Goal: Task Accomplishment & Management: Use online tool/utility

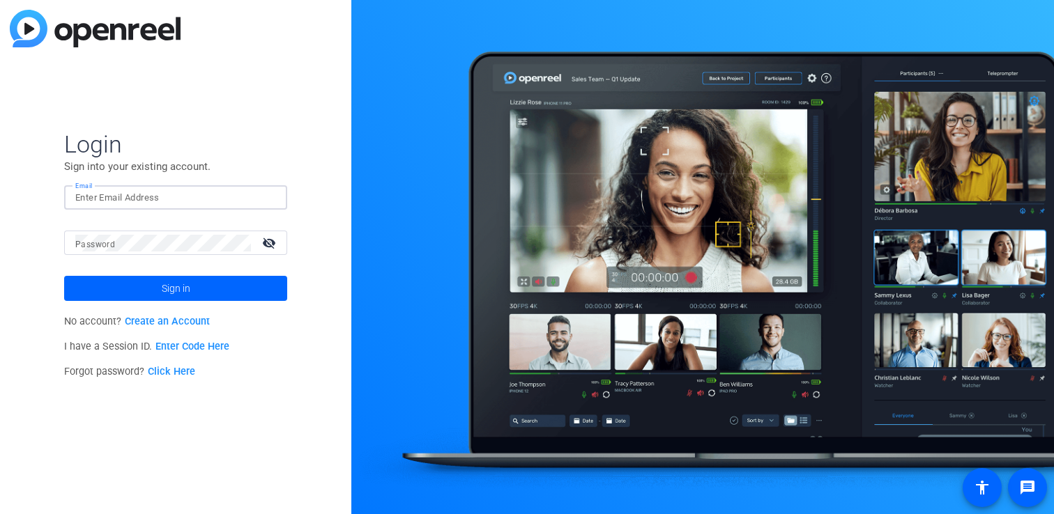
click at [141, 197] on input "Email" at bounding box center [175, 198] width 201 height 17
type input "[EMAIL_ADDRESS][DOMAIN_NAME]"
click at [64, 276] on button "Sign in" at bounding box center [175, 288] width 223 height 25
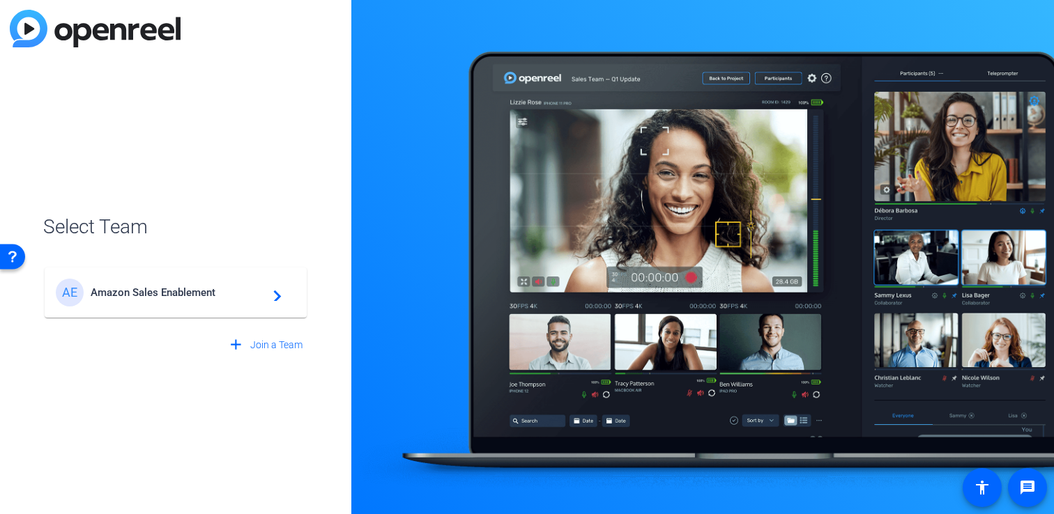
click at [132, 305] on div "AE Amazon Sales Enablement navigate_next" at bounding box center [176, 293] width 240 height 28
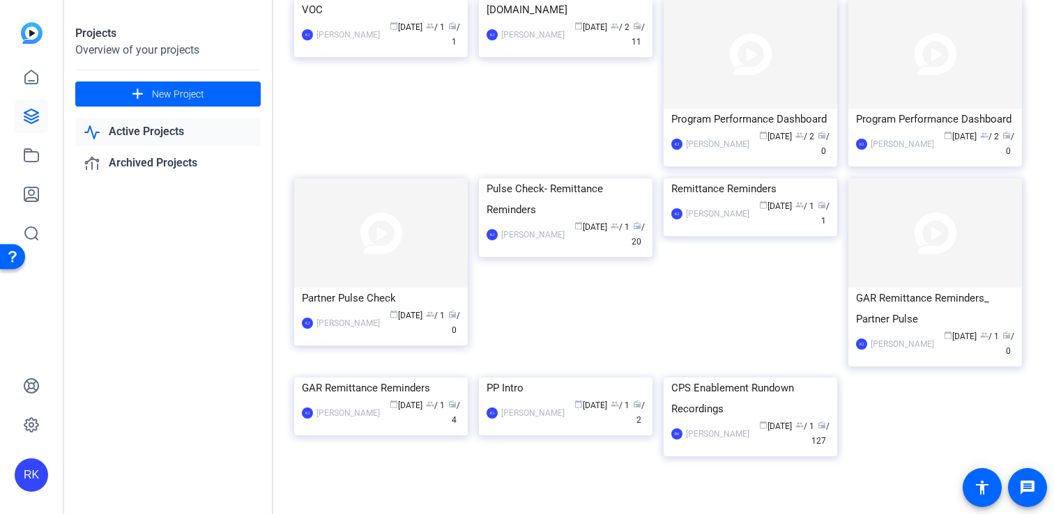
scroll to position [2583, 0]
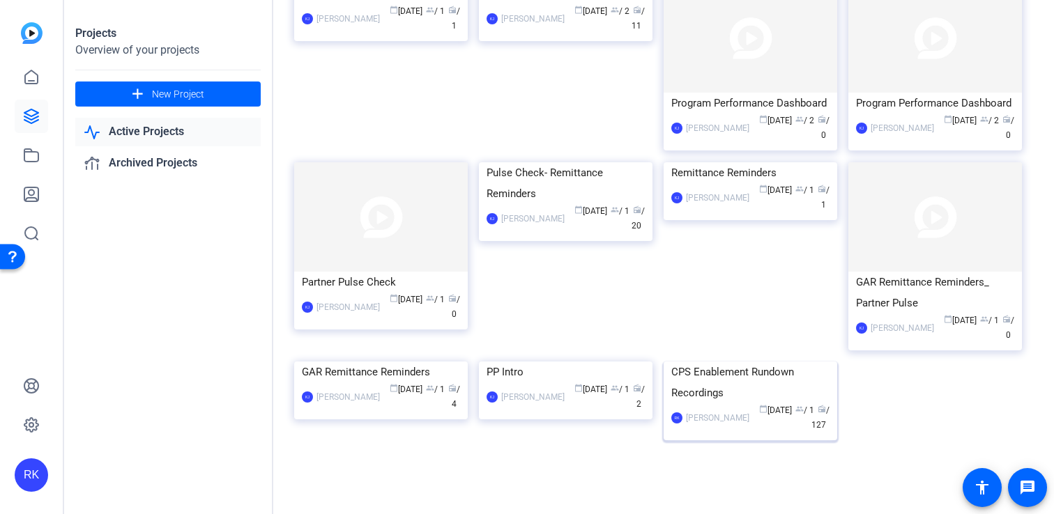
click at [744, 362] on img at bounding box center [751, 362] width 174 height 0
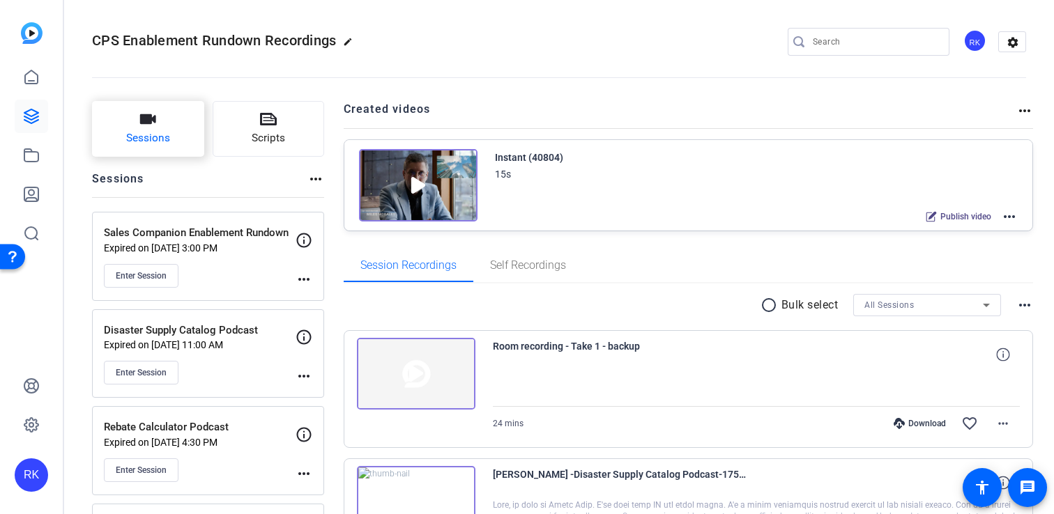
click at [139, 130] on span "Sessions" at bounding box center [148, 138] width 44 height 16
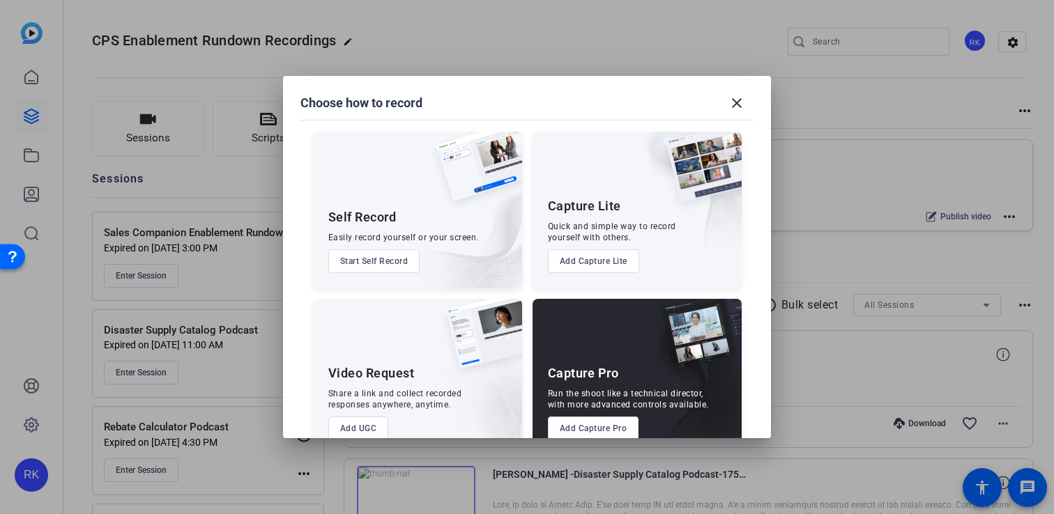
click at [608, 261] on button "Add Capture Lite" at bounding box center [593, 262] width 91 height 24
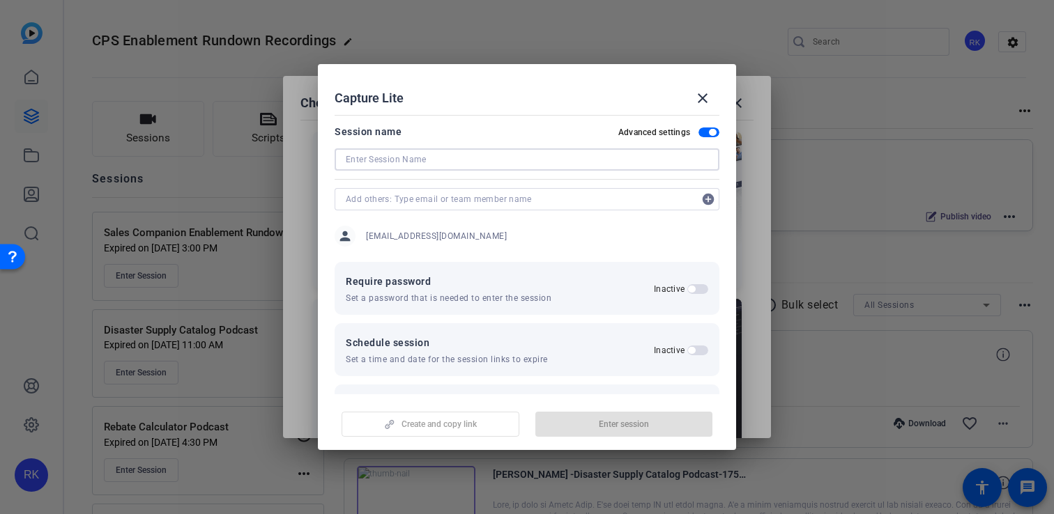
click at [447, 162] on input at bounding box center [527, 159] width 362 height 17
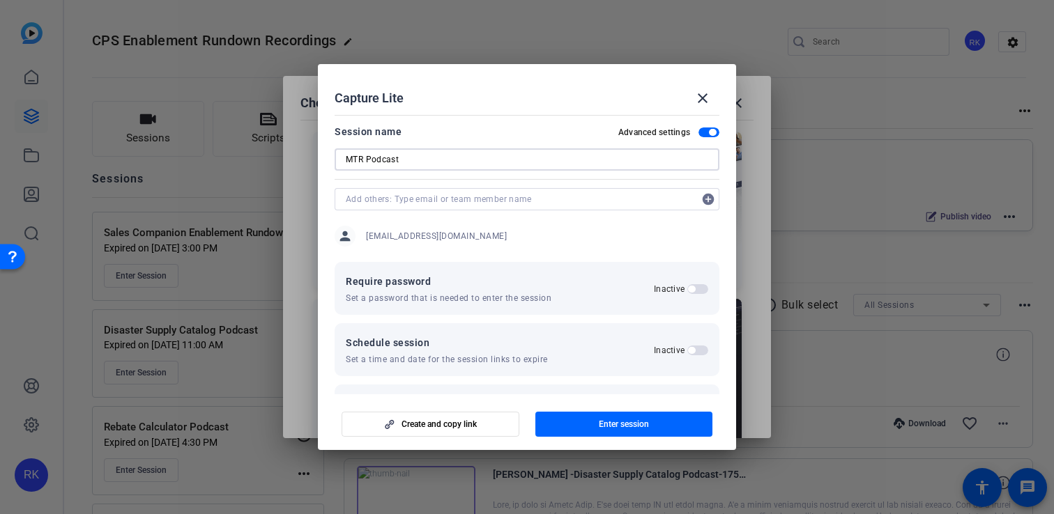
type input "MTR Podcast"
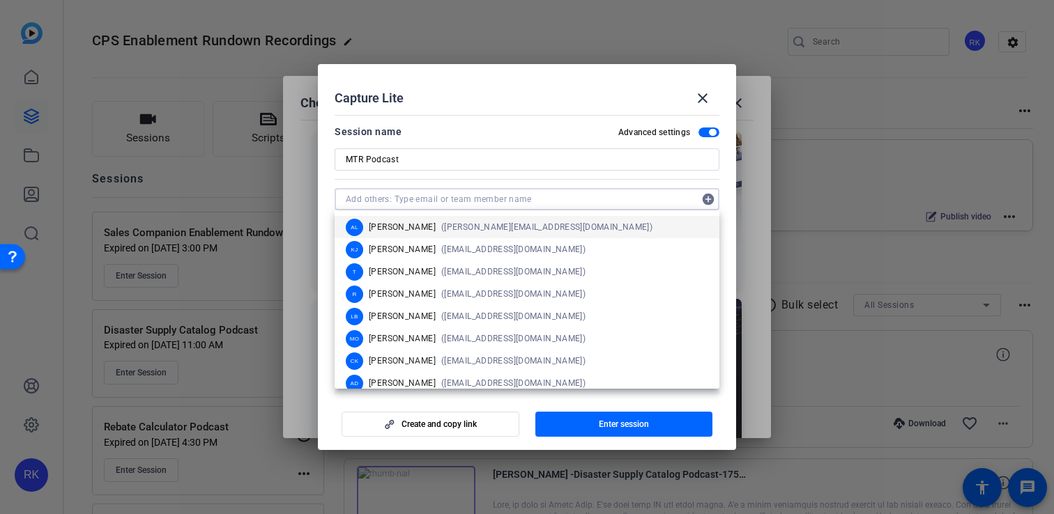
click at [395, 194] on input "text" at bounding box center [520, 199] width 348 height 17
paste input "[EMAIL_ADDRESS][DOMAIN_NAME]"
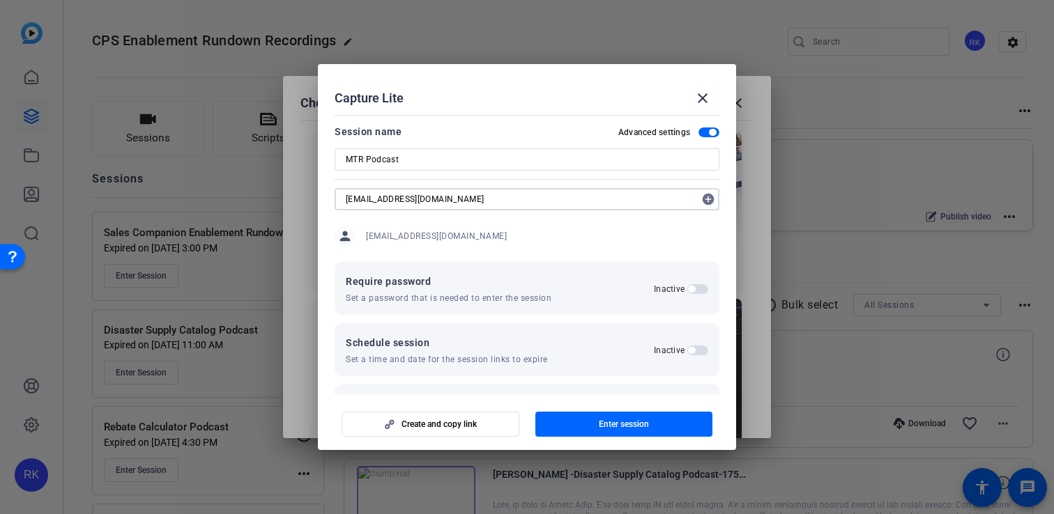
type input "[EMAIL_ADDRESS][DOMAIN_NAME]"
click at [707, 204] on mat-icon "add_circle" at bounding box center [708, 199] width 22 height 22
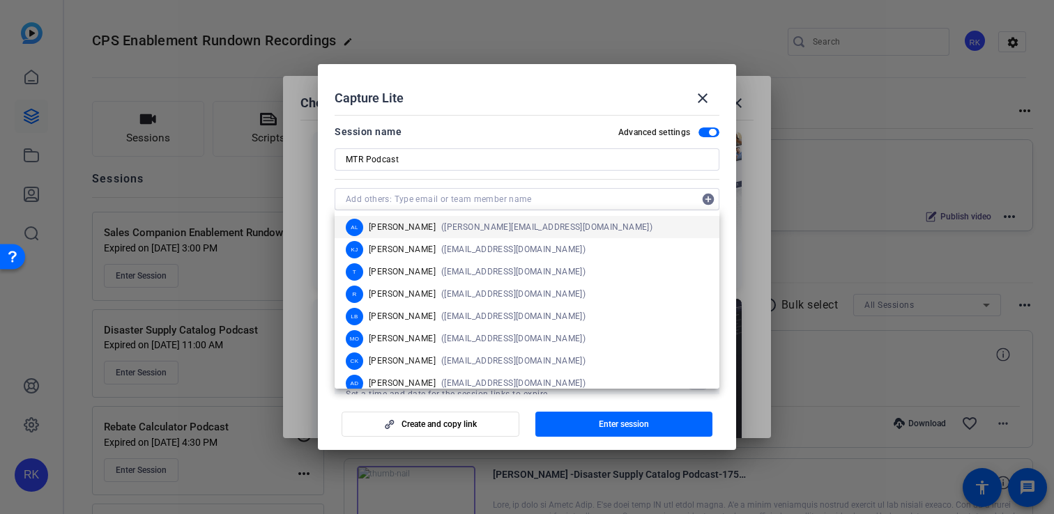
click at [724, 394] on mat-dialog-actions "Create and copy link Enter session" at bounding box center [527, 422] width 418 height 56
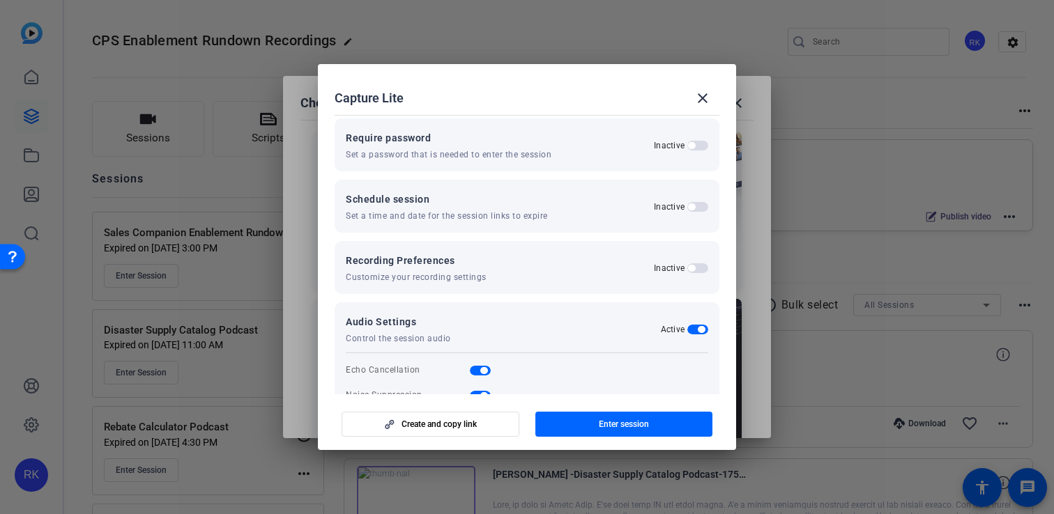
scroll to position [211, 0]
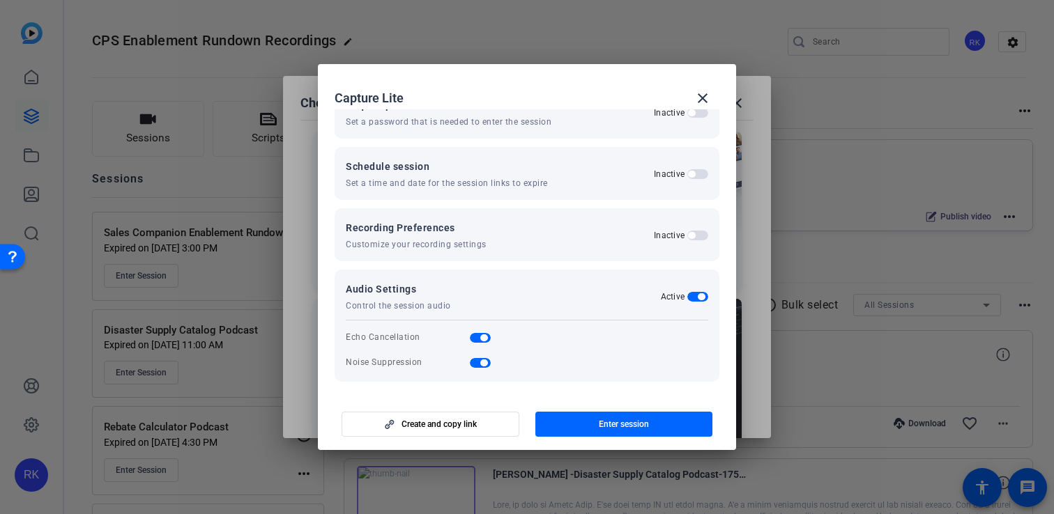
click at [703, 173] on span "button" at bounding box center [697, 174] width 21 height 10
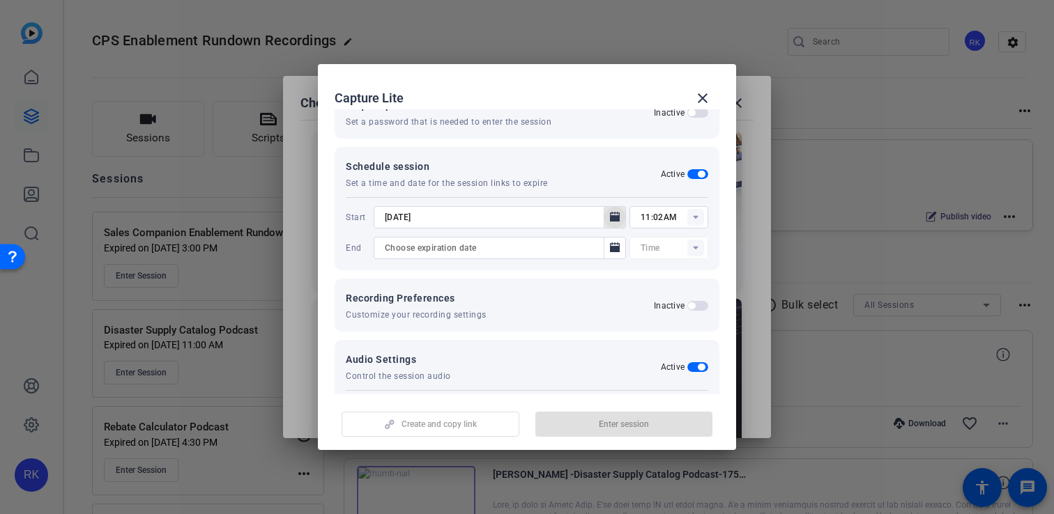
click at [616, 215] on icon "Open calendar" at bounding box center [615, 217] width 10 height 10
type input "12:00AM"
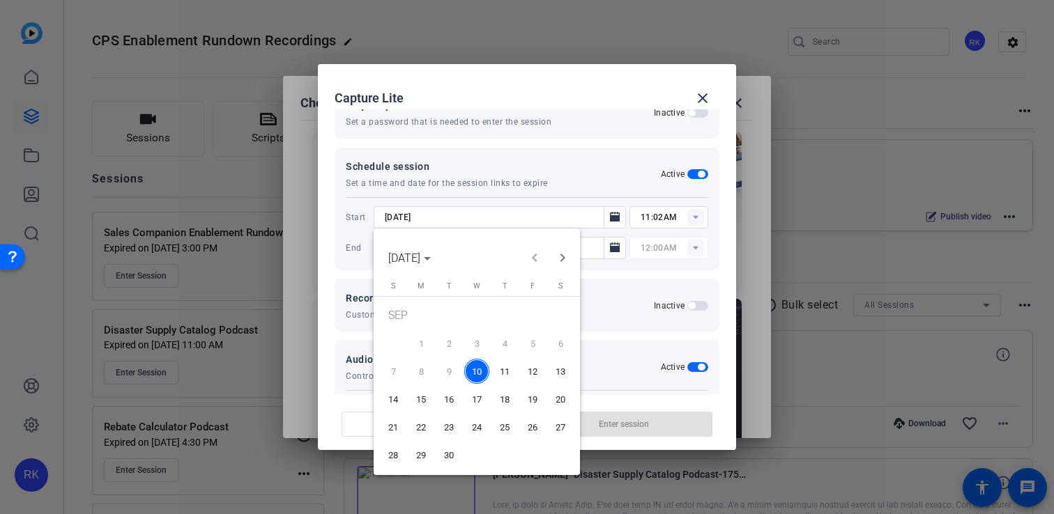
click at [509, 392] on span "18" at bounding box center [504, 399] width 25 height 25
type input "[DATE]"
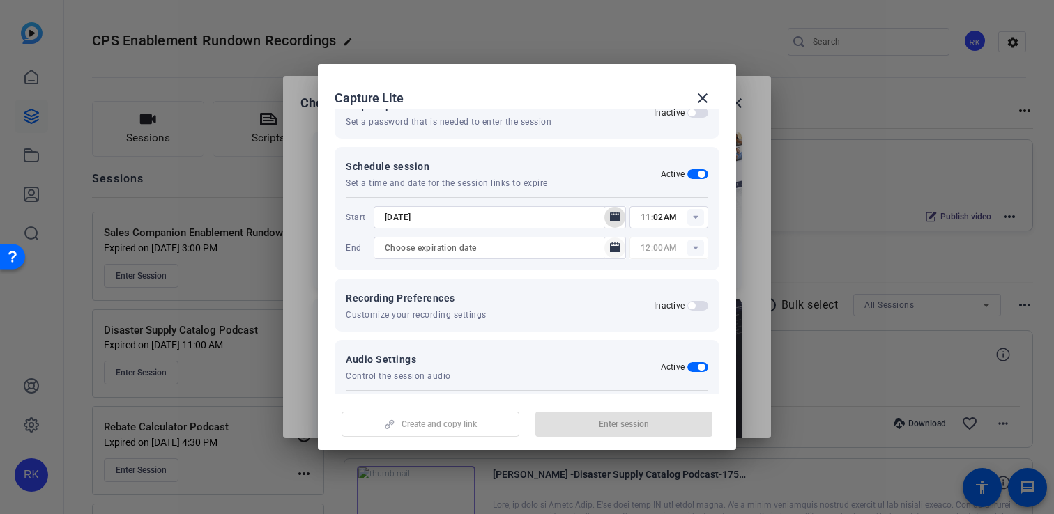
click at [611, 244] on icon "Open calendar" at bounding box center [615, 248] width 10 height 10
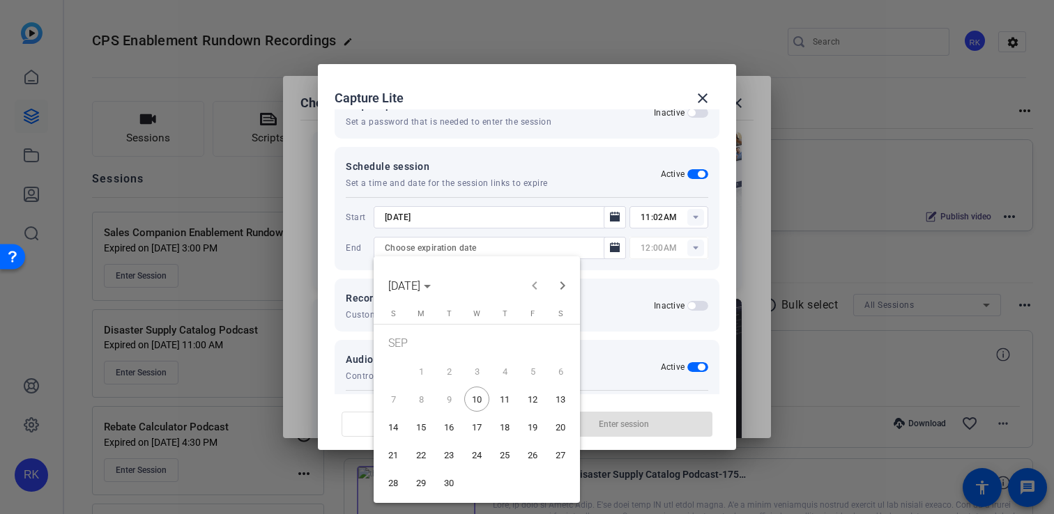
click at [509, 422] on span "18" at bounding box center [504, 427] width 25 height 25
type input "[DATE]"
type input "11:17AM"
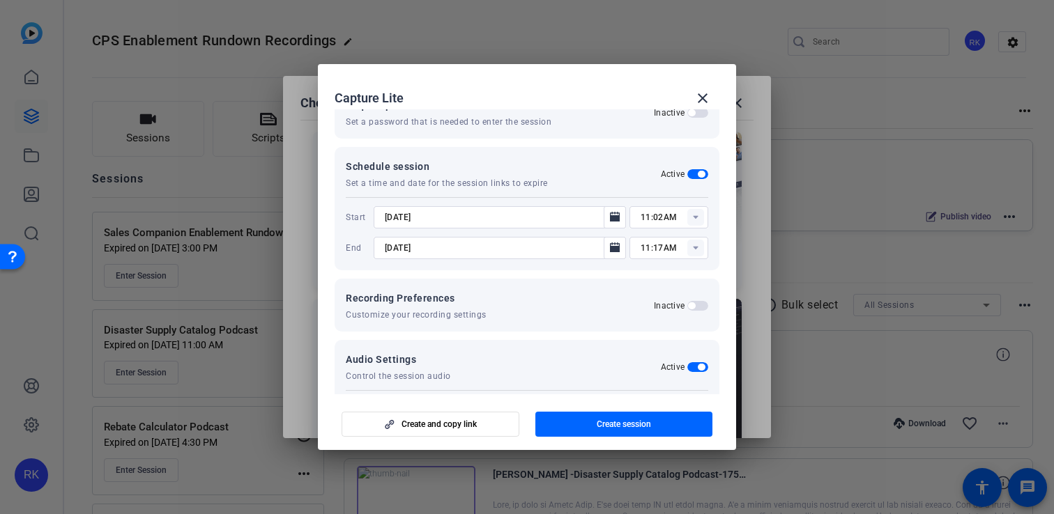
click at [693, 221] on rect at bounding box center [695, 217] width 17 height 17
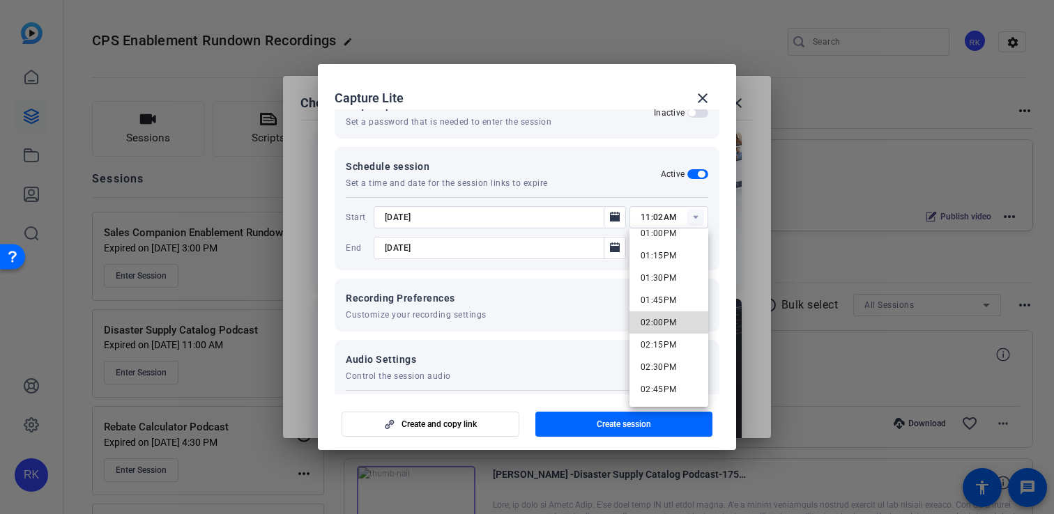
click at [660, 321] on span "02:00PM" at bounding box center [659, 323] width 36 height 10
type input "02:00PM"
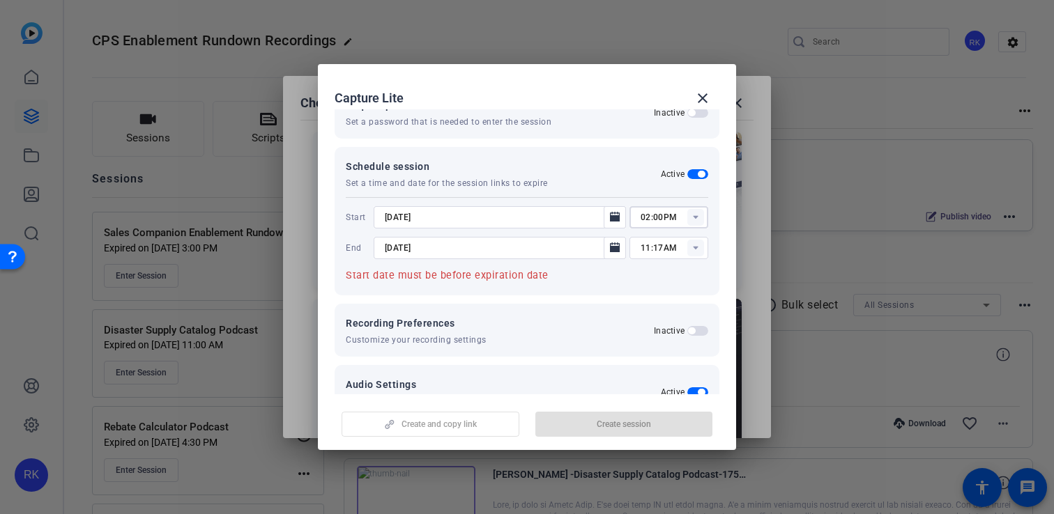
click at [700, 246] on rect at bounding box center [695, 248] width 17 height 17
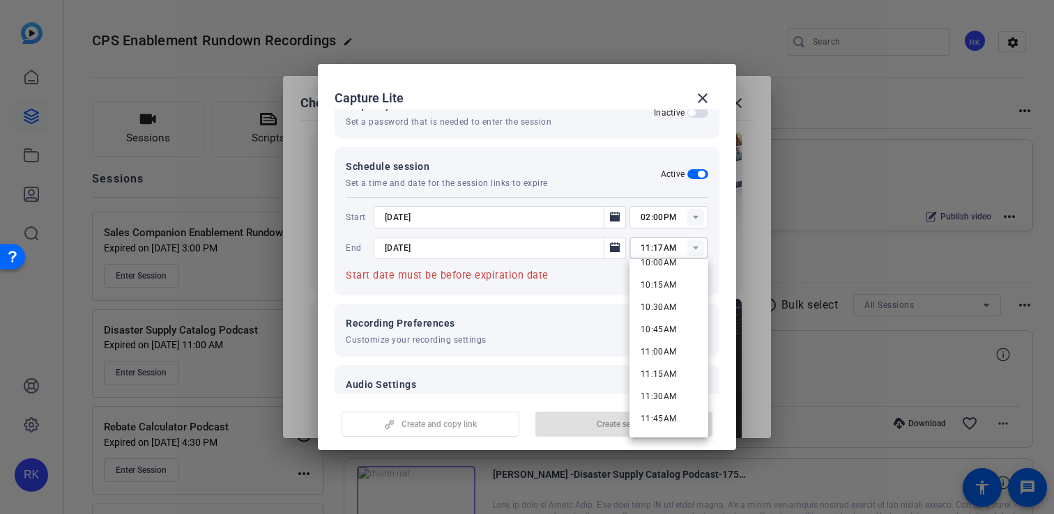
scroll to position [1205, 0]
click at [680, 298] on mat-option "01:45PM" at bounding box center [668, 297] width 79 height 22
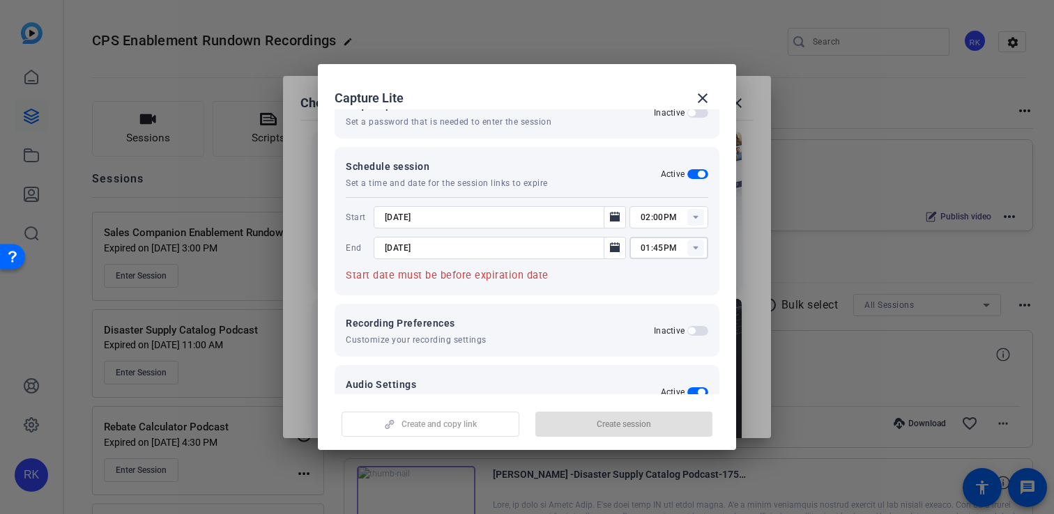
click at [700, 237] on div "01:45PM" at bounding box center [675, 248] width 68 height 22
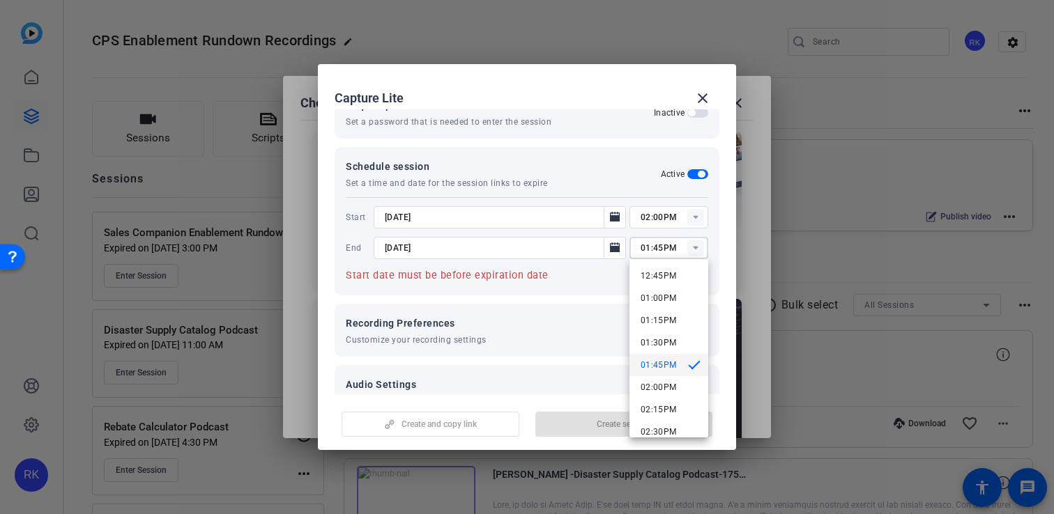
scroll to position [1193, 0]
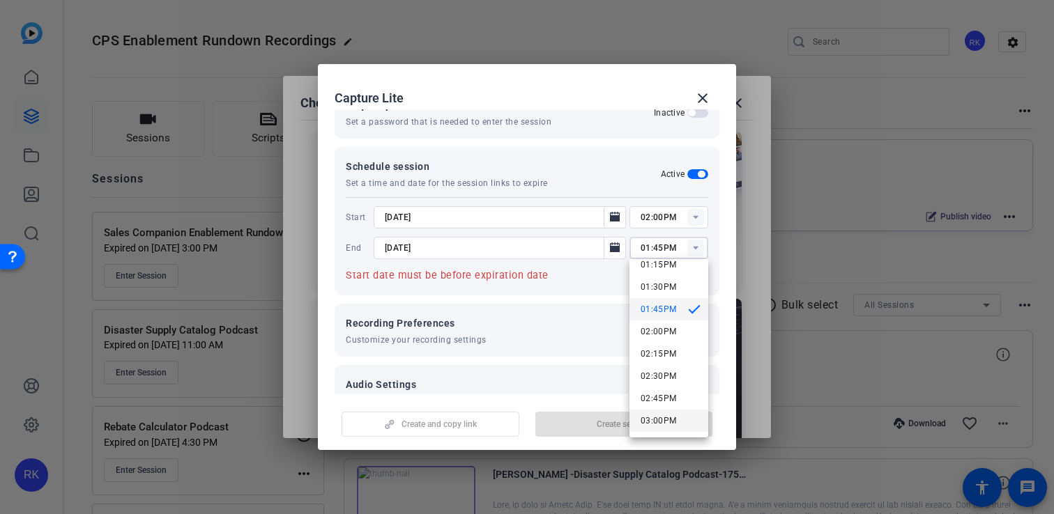
click at [659, 412] on mat-option "03:00PM" at bounding box center [668, 421] width 79 height 22
type input "03:00PM"
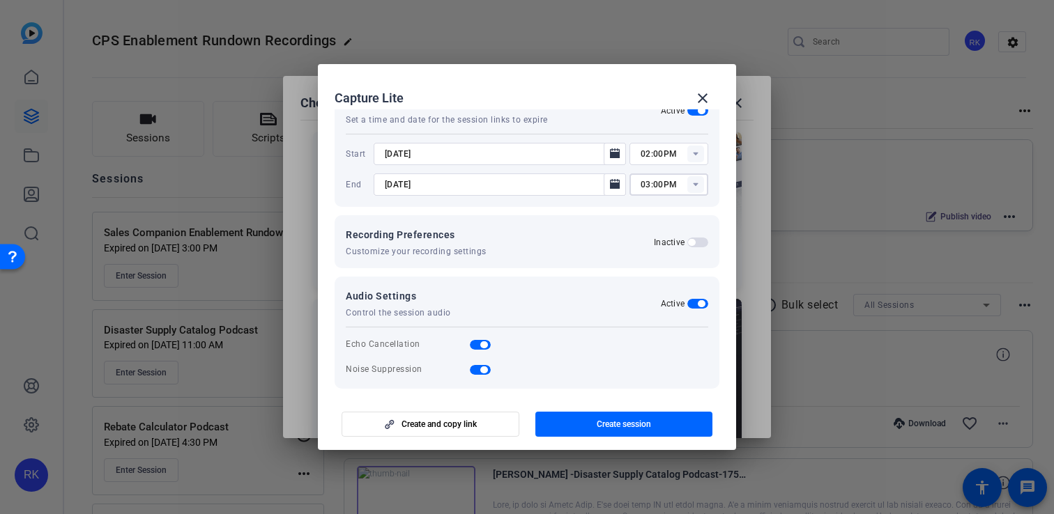
scroll to position [284, 0]
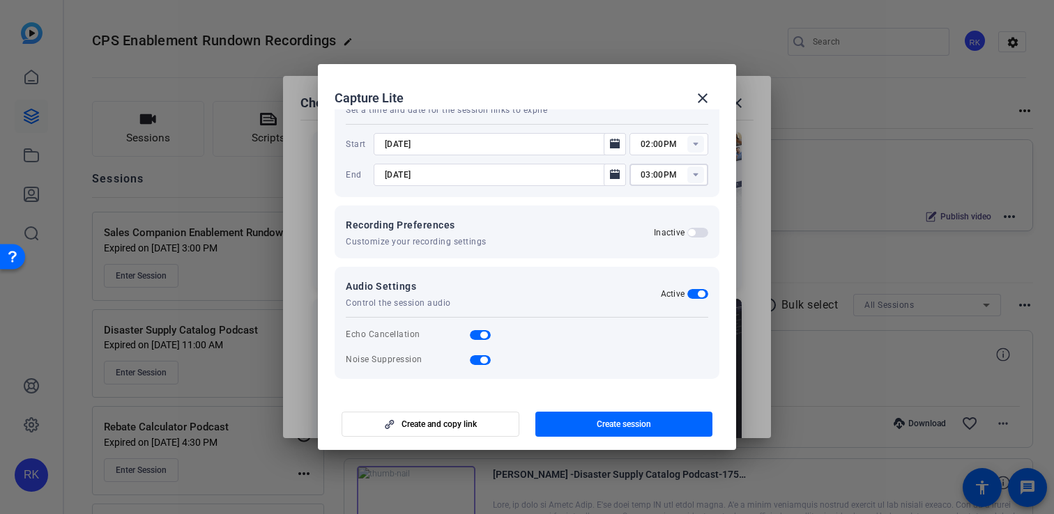
click at [701, 231] on span "button" at bounding box center [697, 233] width 21 height 10
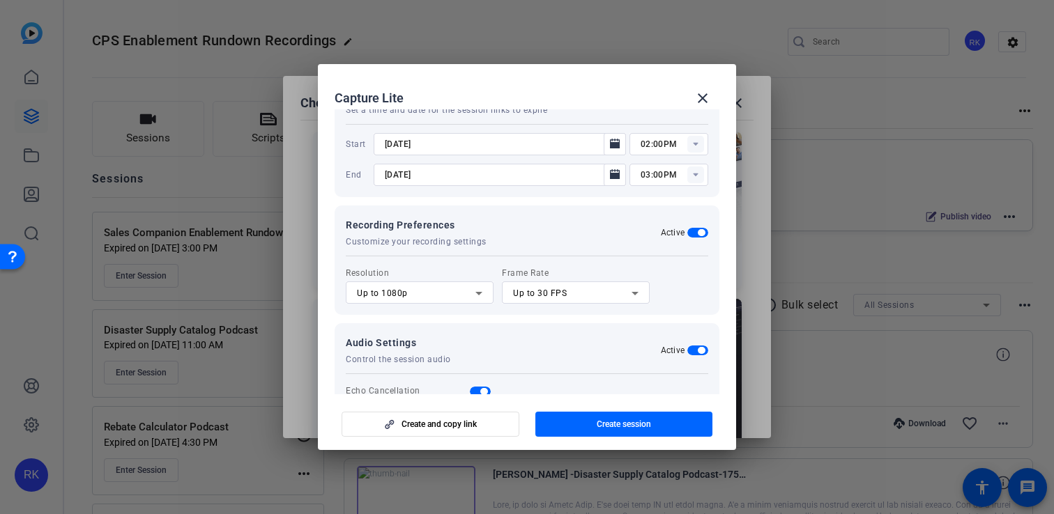
click at [479, 291] on icon at bounding box center [478, 293] width 17 height 17
click at [427, 362] on mat-option "Up to 4K" at bounding box center [420, 365] width 148 height 22
click at [638, 291] on icon at bounding box center [635, 293] width 17 height 17
click at [680, 289] on div at bounding box center [527, 257] width 1054 height 514
click at [622, 427] on span "Create session" at bounding box center [624, 424] width 54 height 11
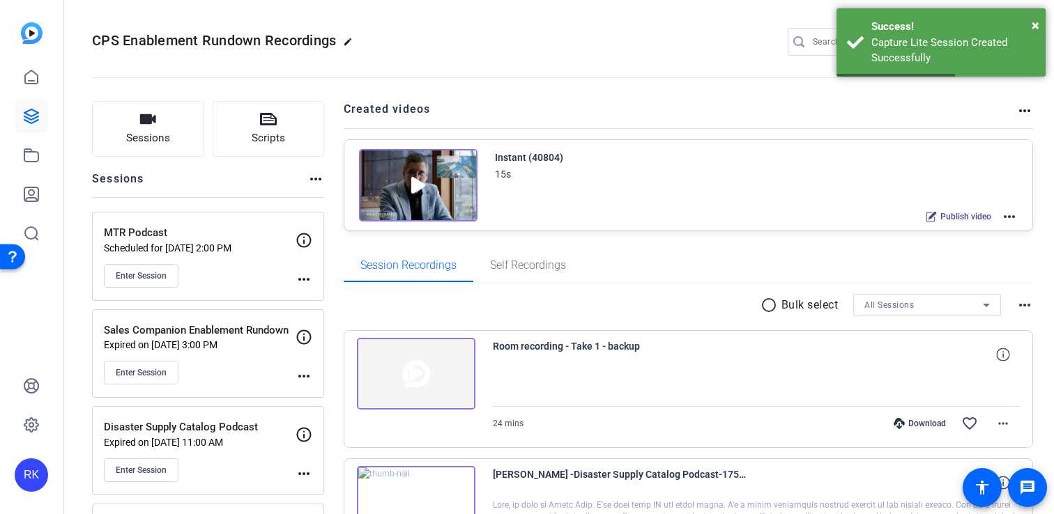
click at [305, 279] on mat-icon "more_horiz" at bounding box center [304, 279] width 17 height 17
click at [316, 298] on span "Edit Session" at bounding box center [338, 299] width 63 height 17
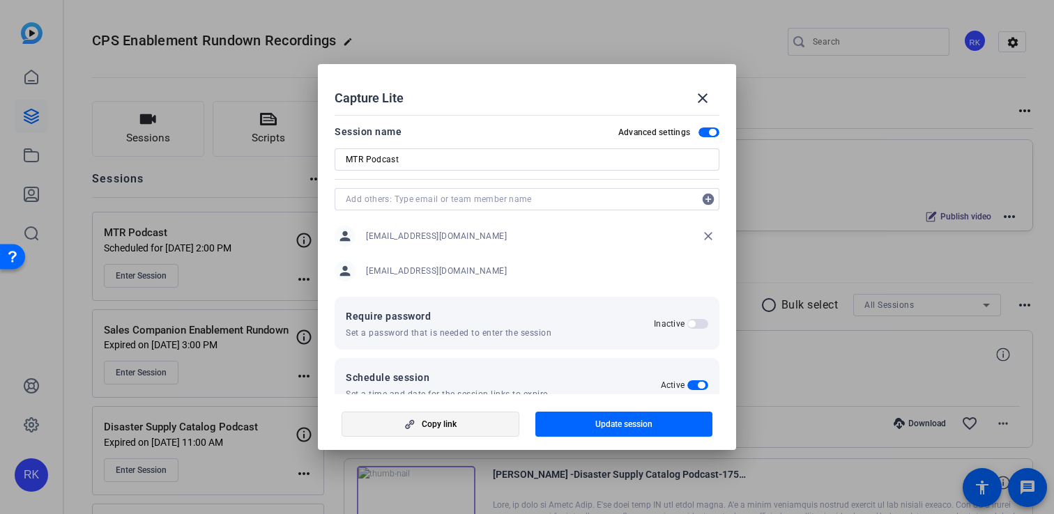
click at [438, 422] on span "Copy link" at bounding box center [439, 424] width 35 height 11
click at [695, 98] on mat-icon "close" at bounding box center [702, 98] width 17 height 17
